Goal: Navigation & Orientation: Find specific page/section

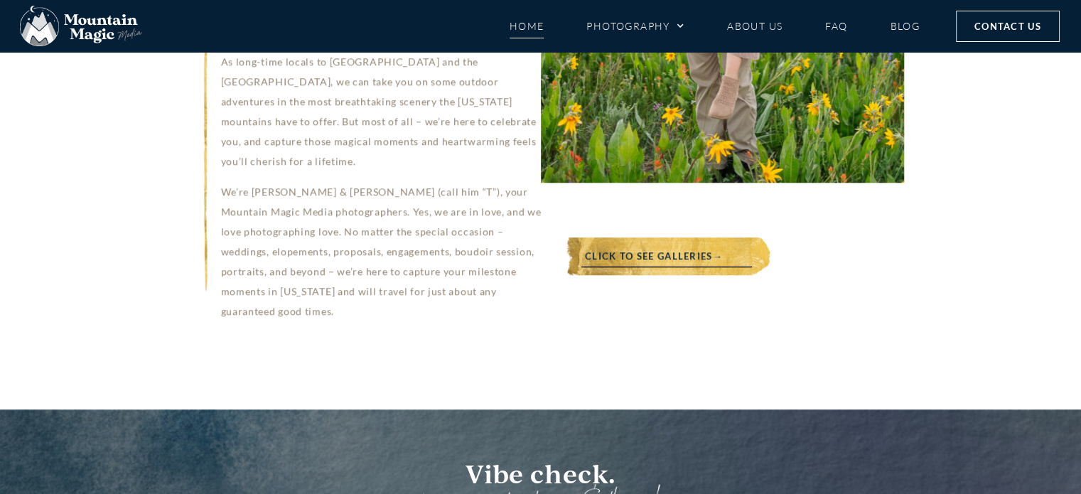
scroll to position [1493, 0]
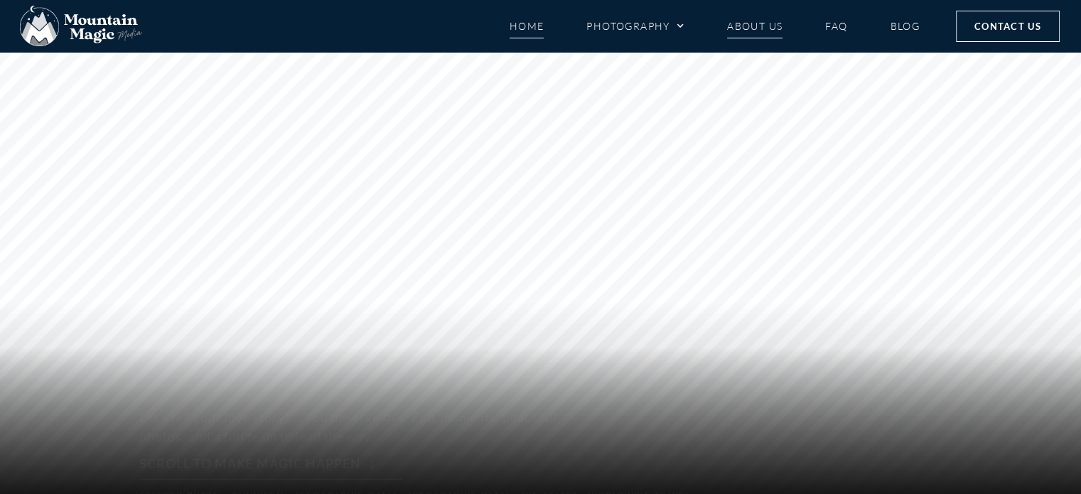
click at [765, 28] on link "About Us" at bounding box center [754, 26] width 55 height 25
